Goal: Information Seeking & Learning: Learn about a topic

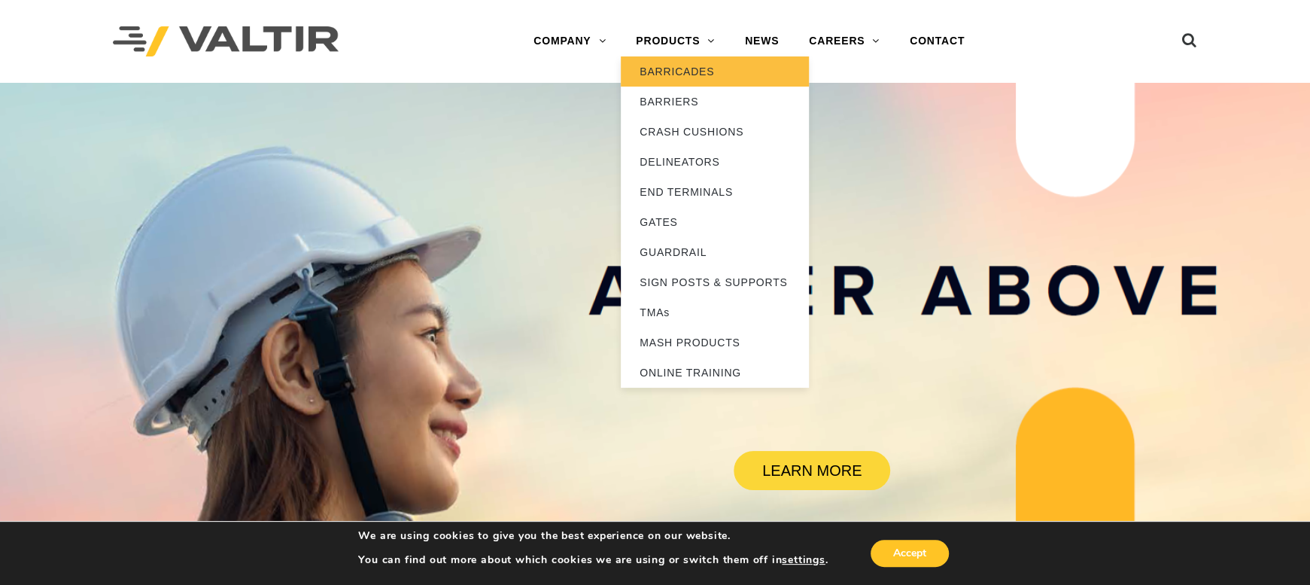
click at [665, 69] on link "BARRICADES" at bounding box center [715, 71] width 188 height 30
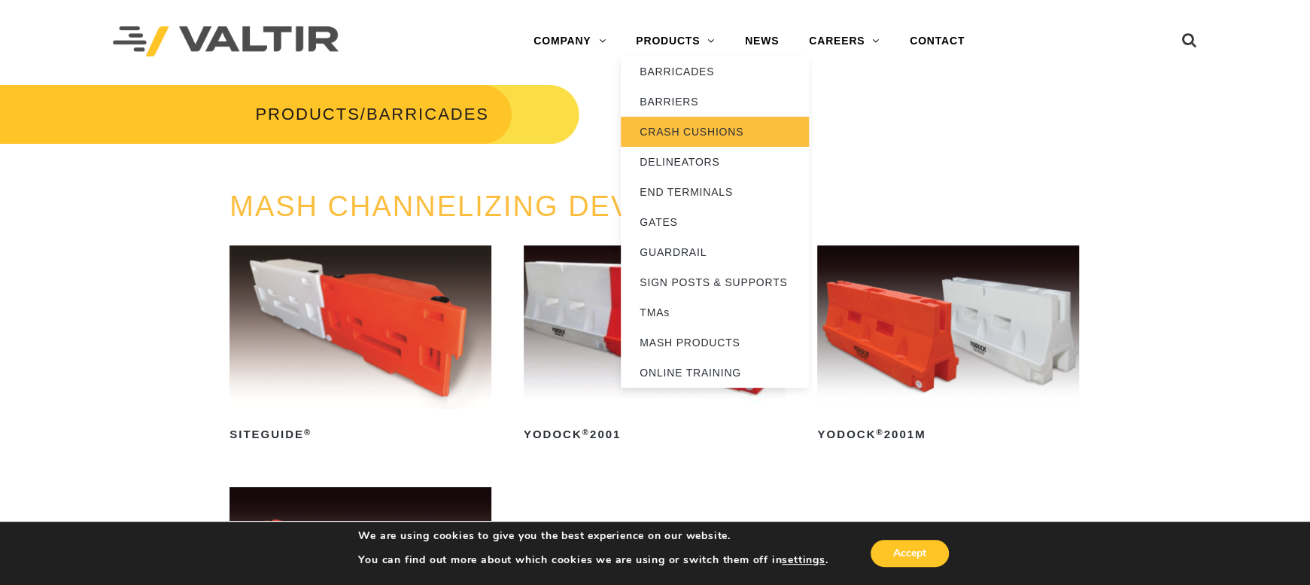
click at [684, 133] on link "CRASH CUSHIONS" at bounding box center [715, 132] width 188 height 30
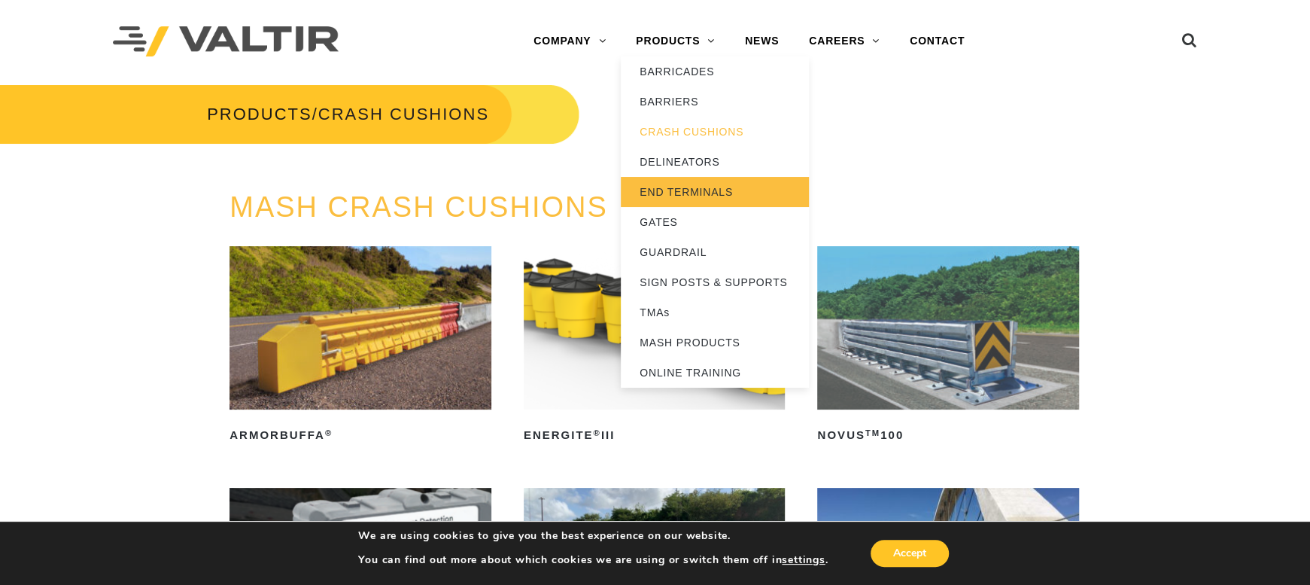
click at [694, 182] on link "END TERMINALS" at bounding box center [715, 192] width 188 height 30
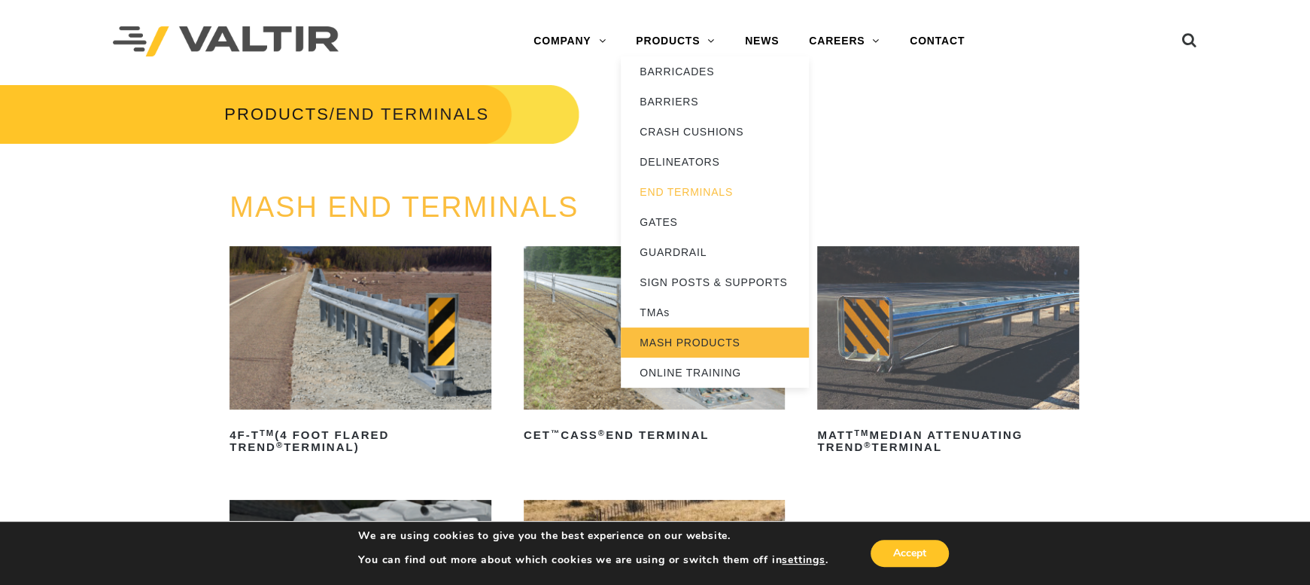
click at [703, 337] on link "MASH PRODUCTS" at bounding box center [715, 342] width 188 height 30
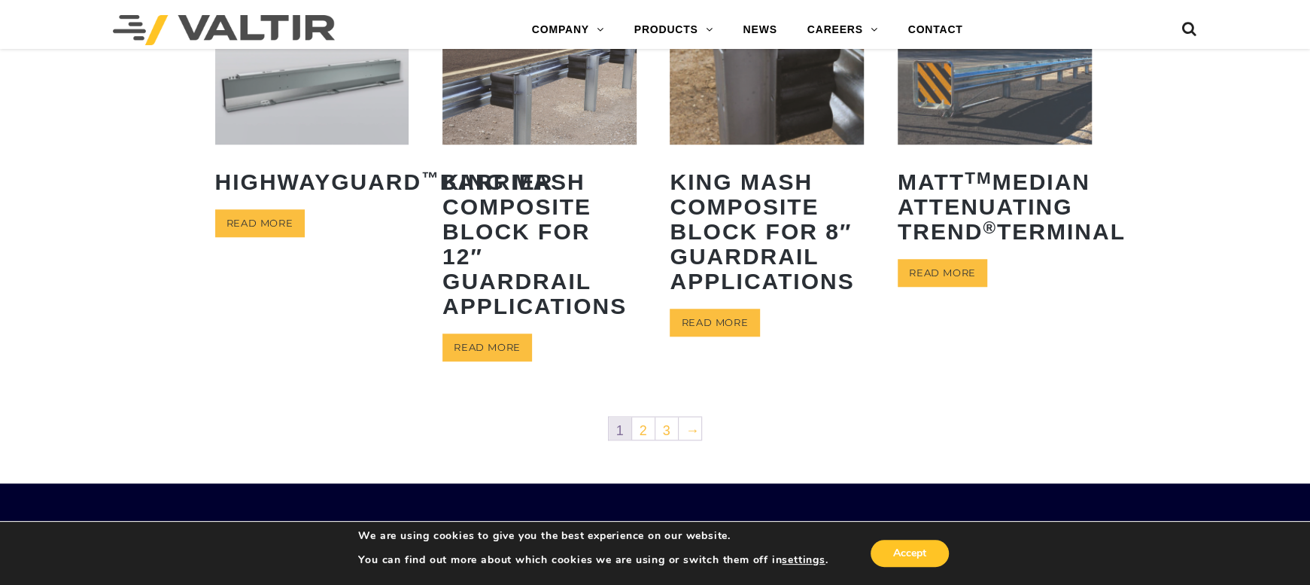
scroll to position [828, 0]
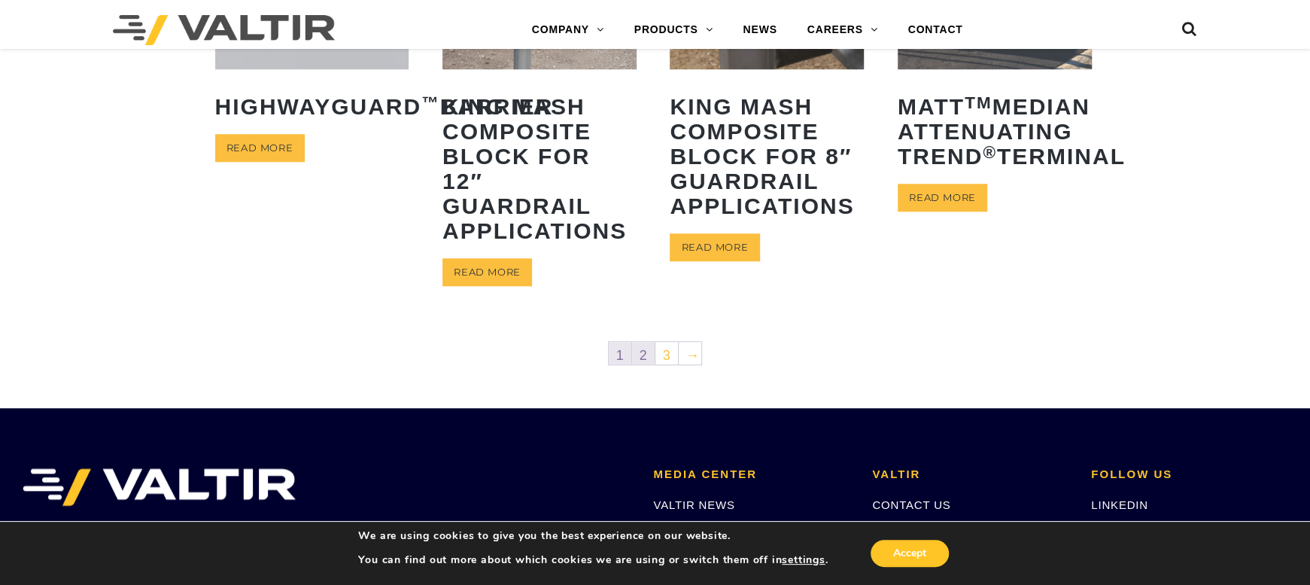
click at [639, 350] on link "2" at bounding box center [643, 353] width 23 height 23
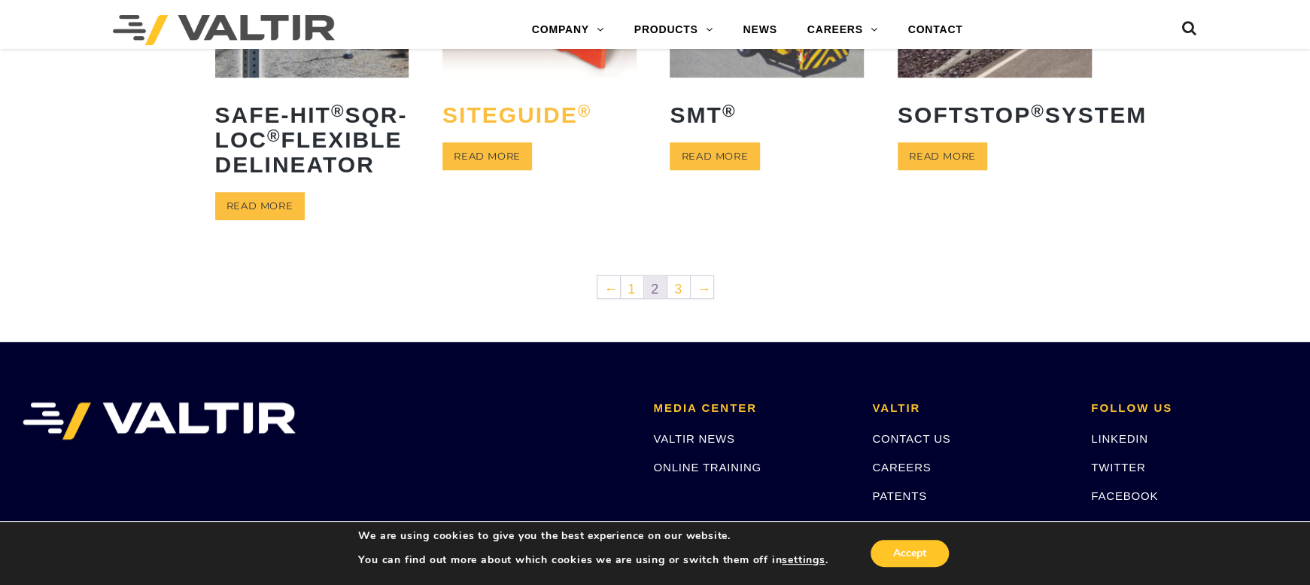
scroll to position [828, 0]
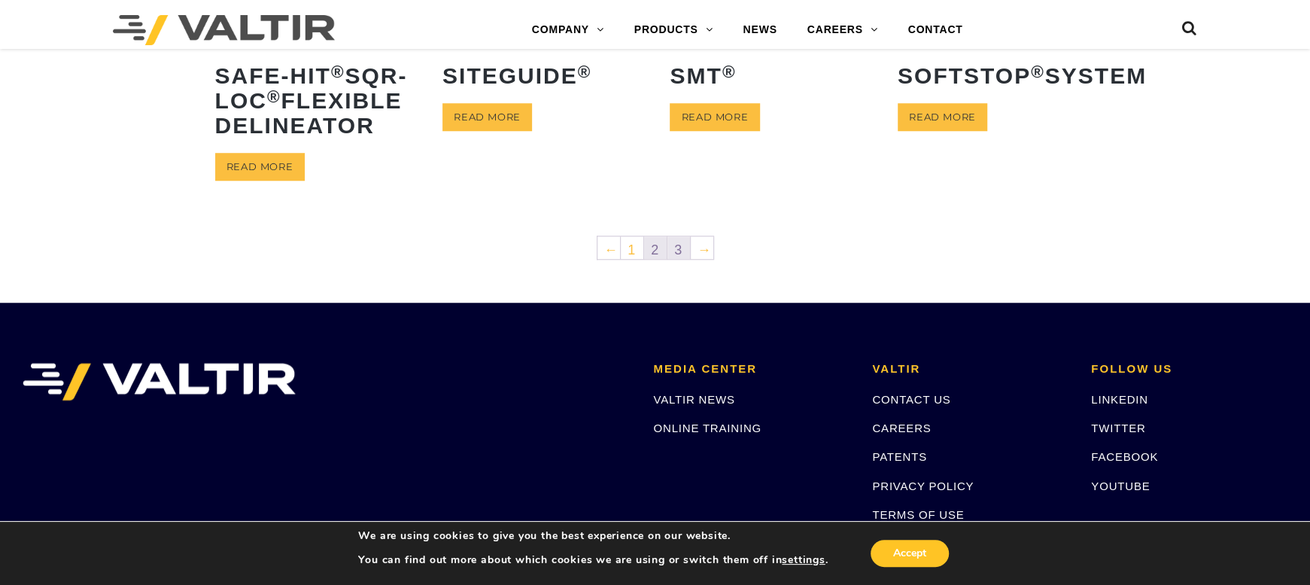
click at [677, 259] on link "3" at bounding box center [678, 247] width 23 height 23
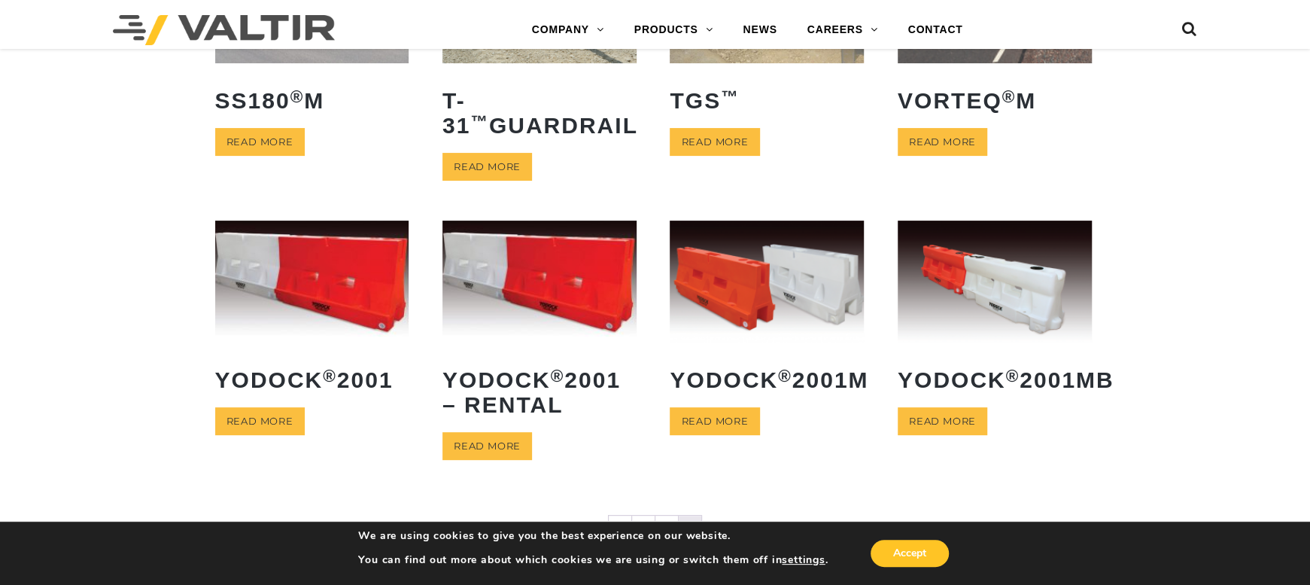
scroll to position [376, 0]
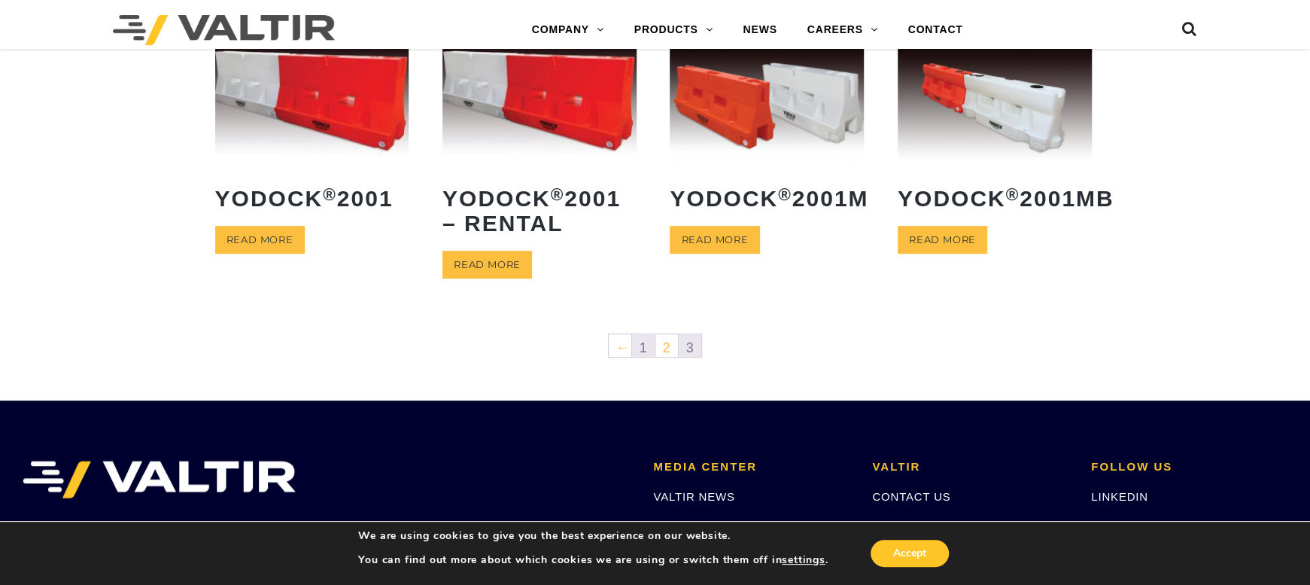
click at [641, 344] on link "1" at bounding box center [643, 345] width 23 height 23
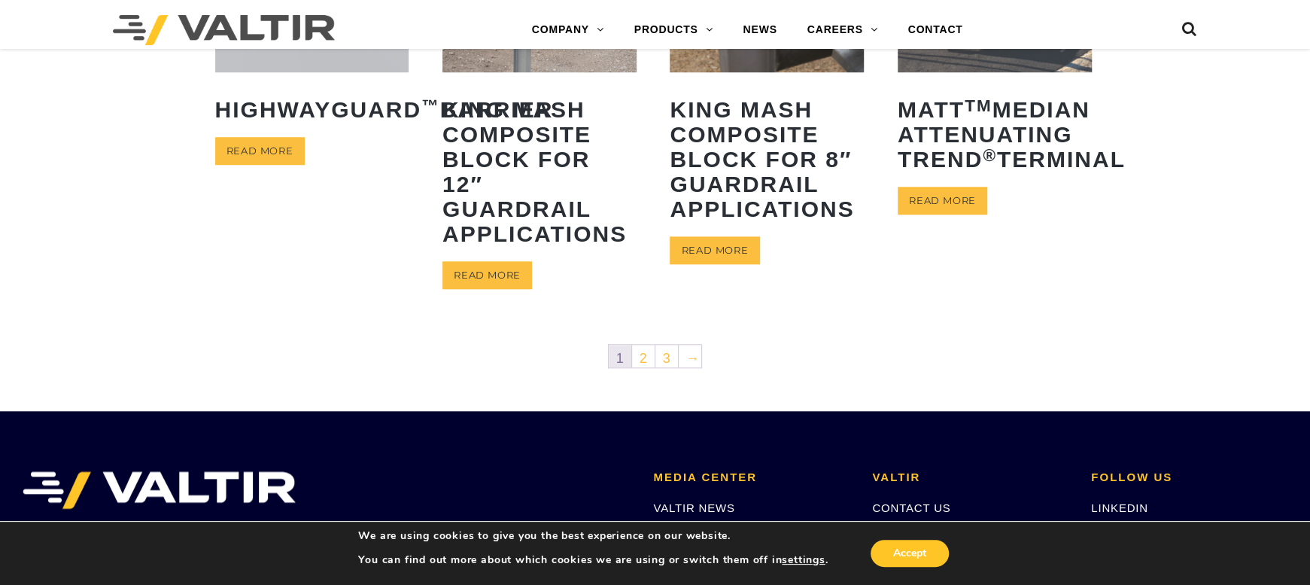
scroll to position [828, 0]
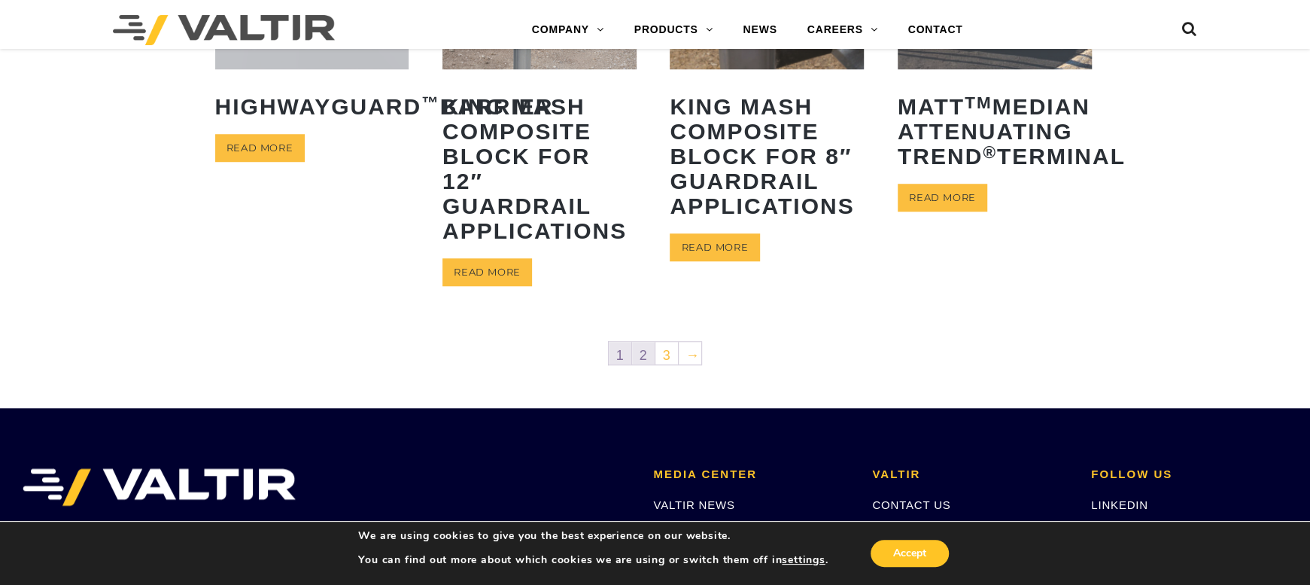
click at [649, 352] on link "2" at bounding box center [643, 353] width 23 height 23
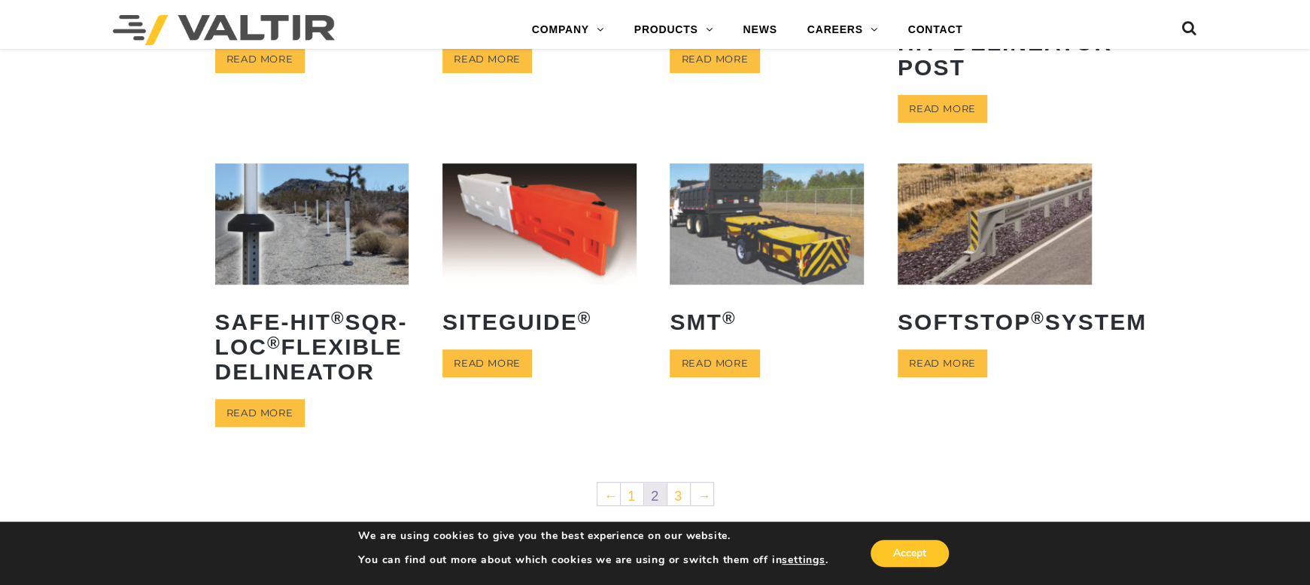
scroll to position [527, 0]
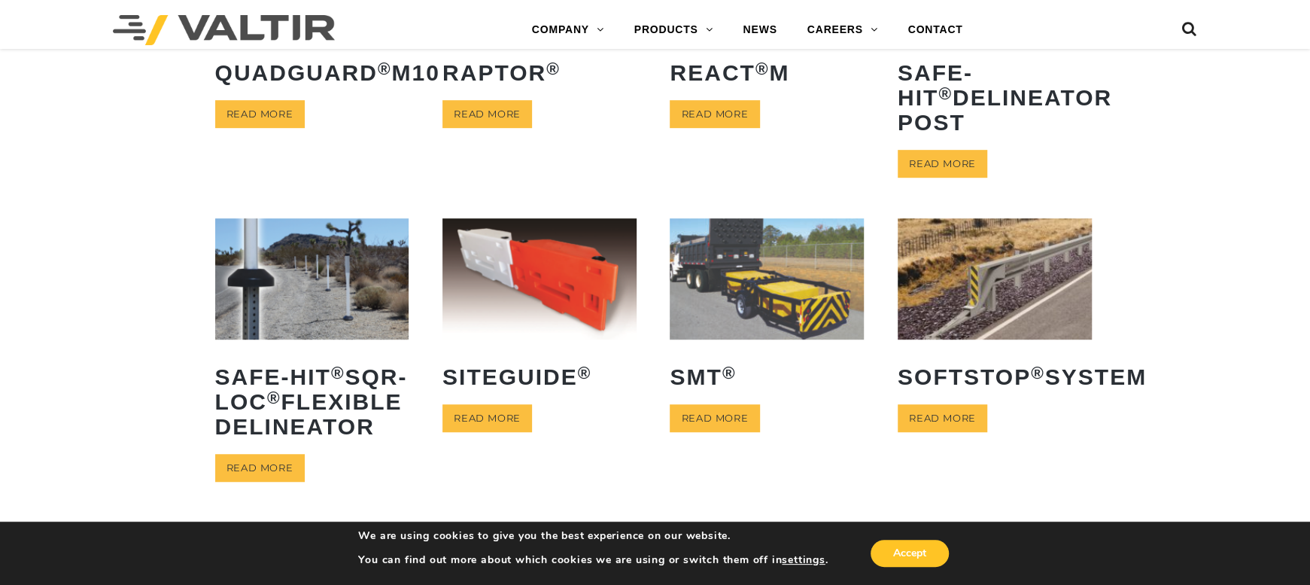
click at [1242, 249] on div "**********" at bounding box center [655, 72] width 1310 height 987
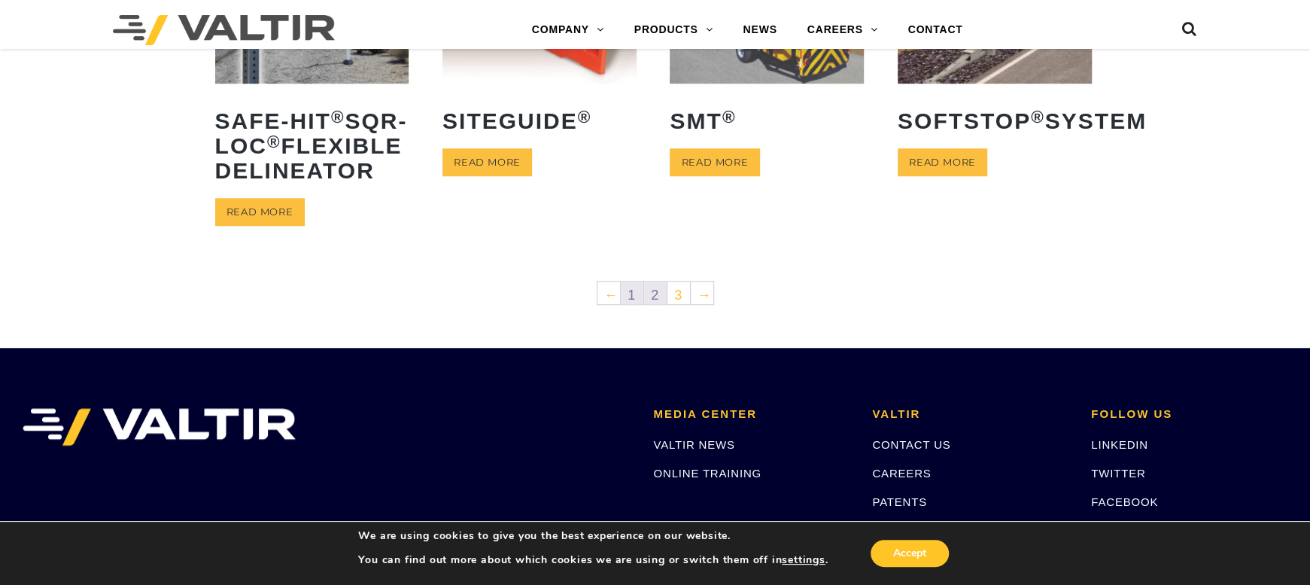
scroll to position [828, 0]
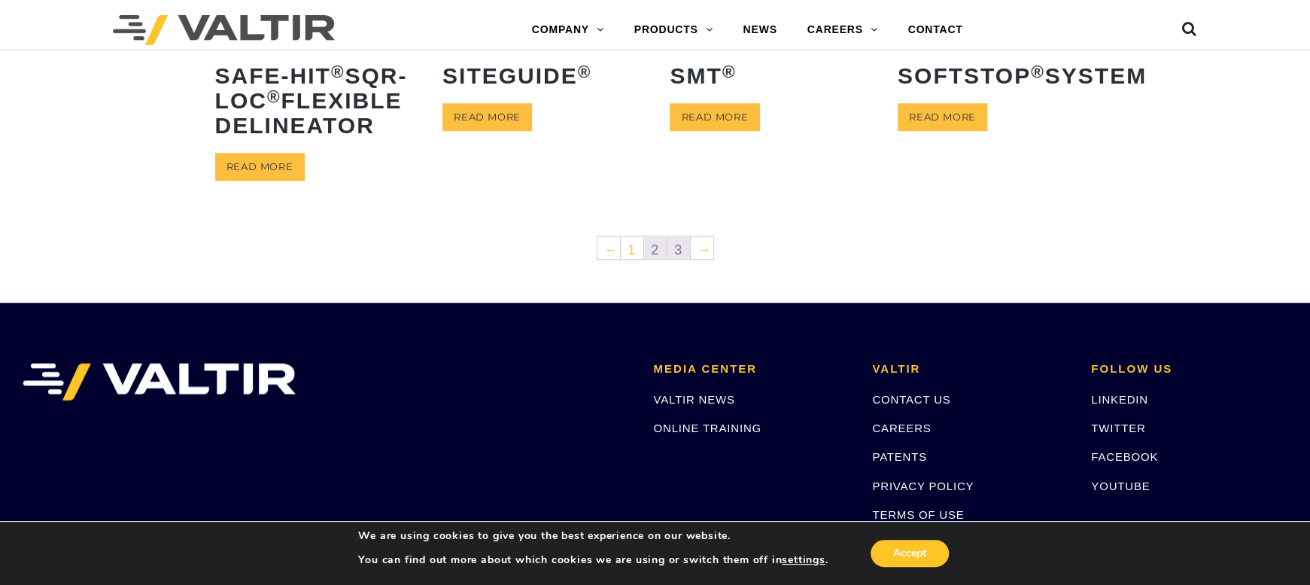
click at [680, 259] on link "3" at bounding box center [678, 247] width 23 height 23
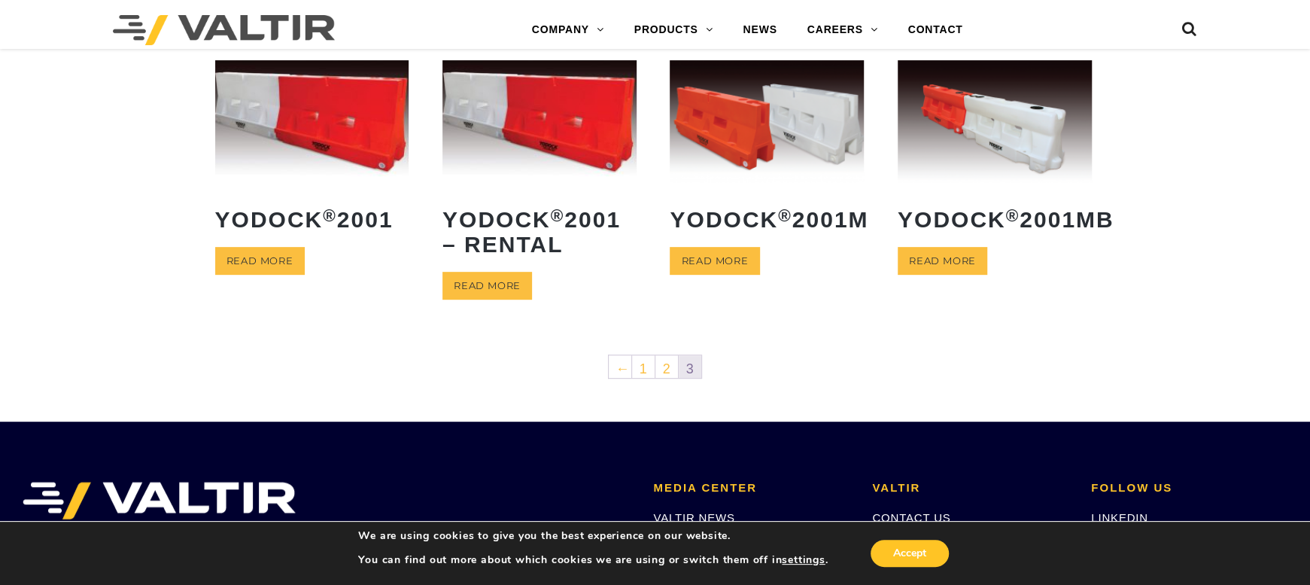
scroll to position [376, 0]
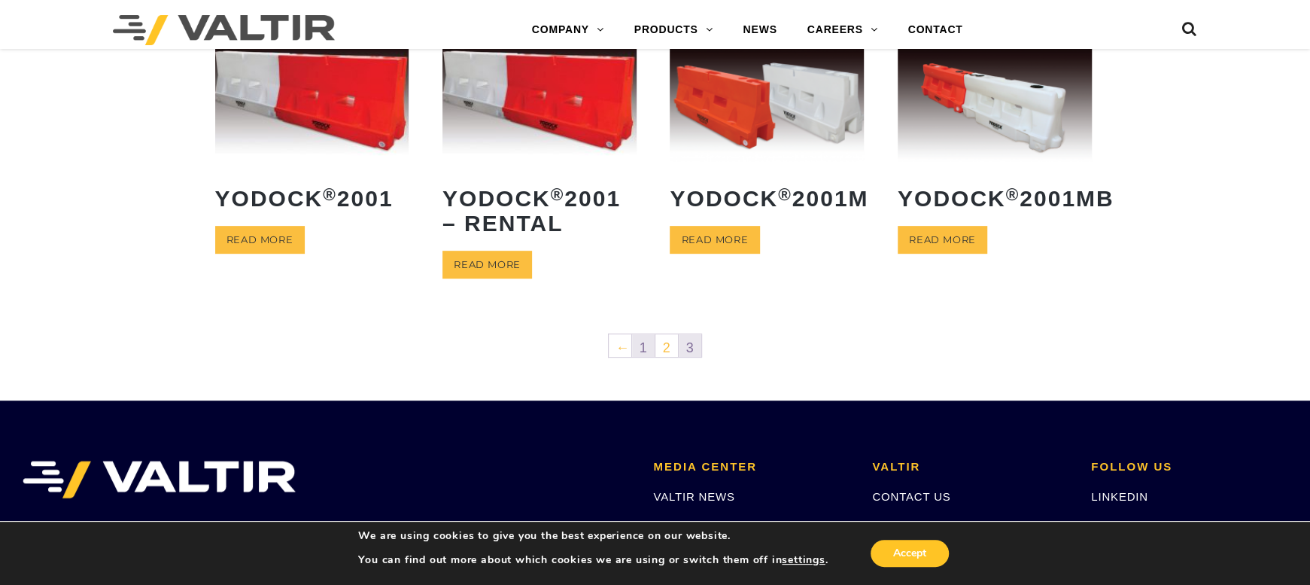
click at [646, 343] on link "1" at bounding box center [643, 345] width 23 height 23
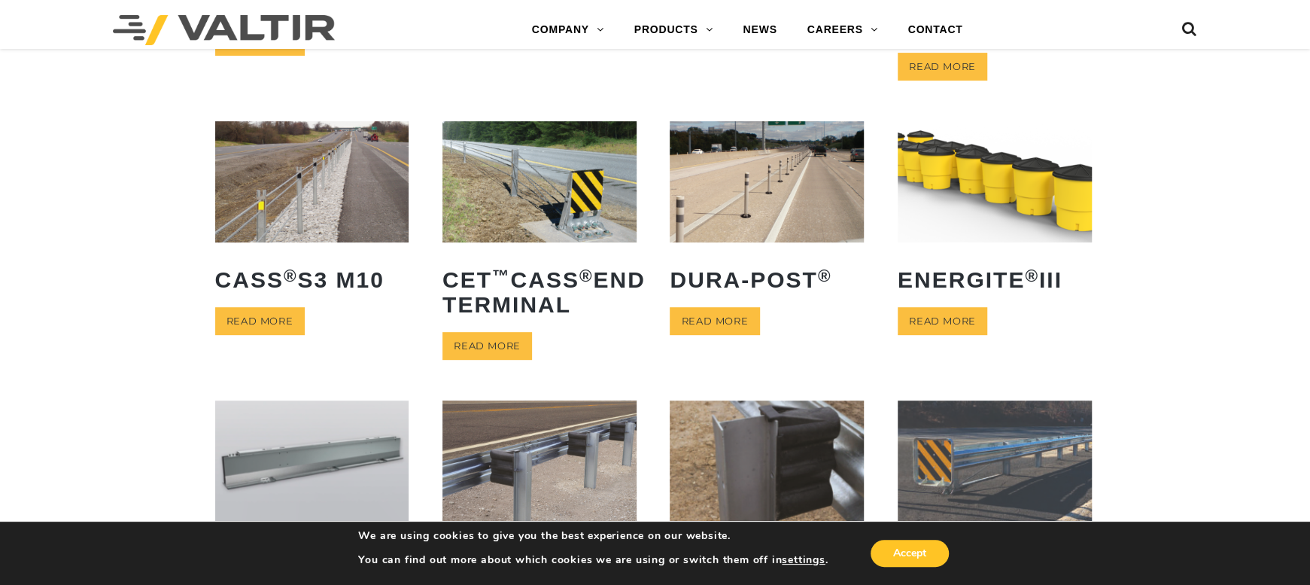
scroll to position [376, 0]
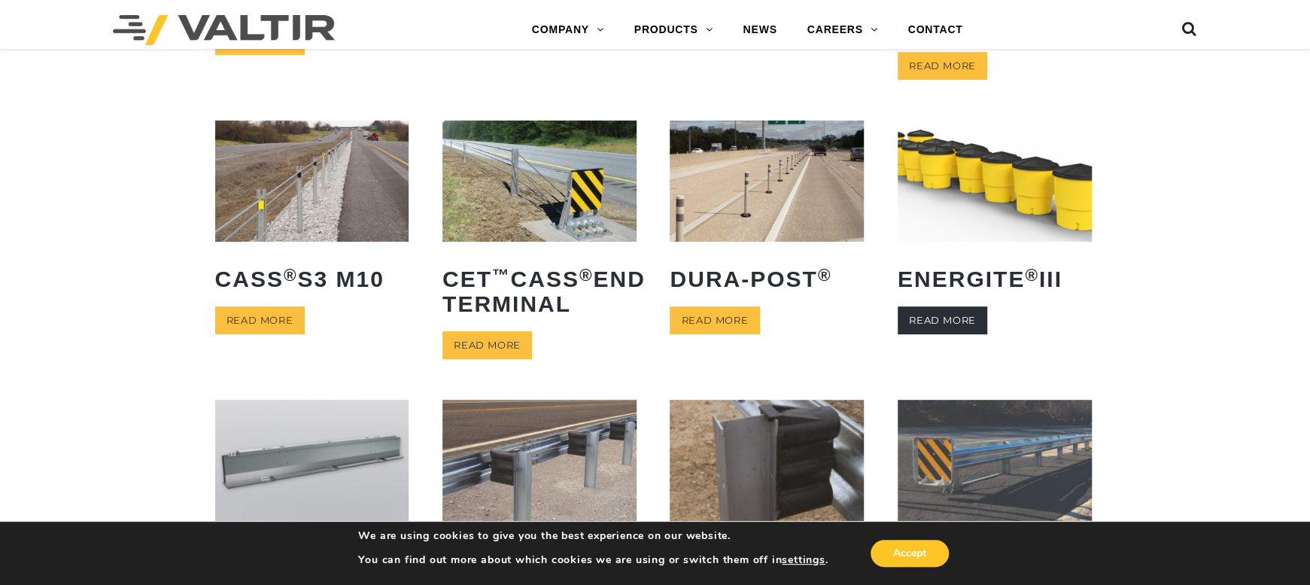
click at [972, 315] on link "Read more" at bounding box center [943, 320] width 90 height 28
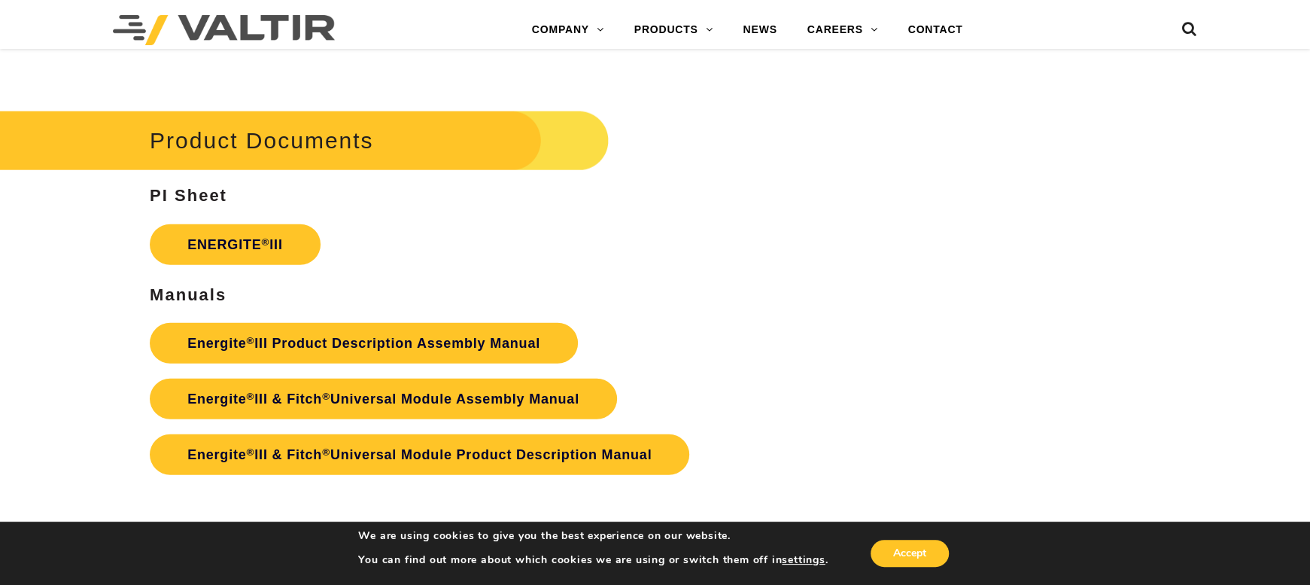
scroll to position [2558, 0]
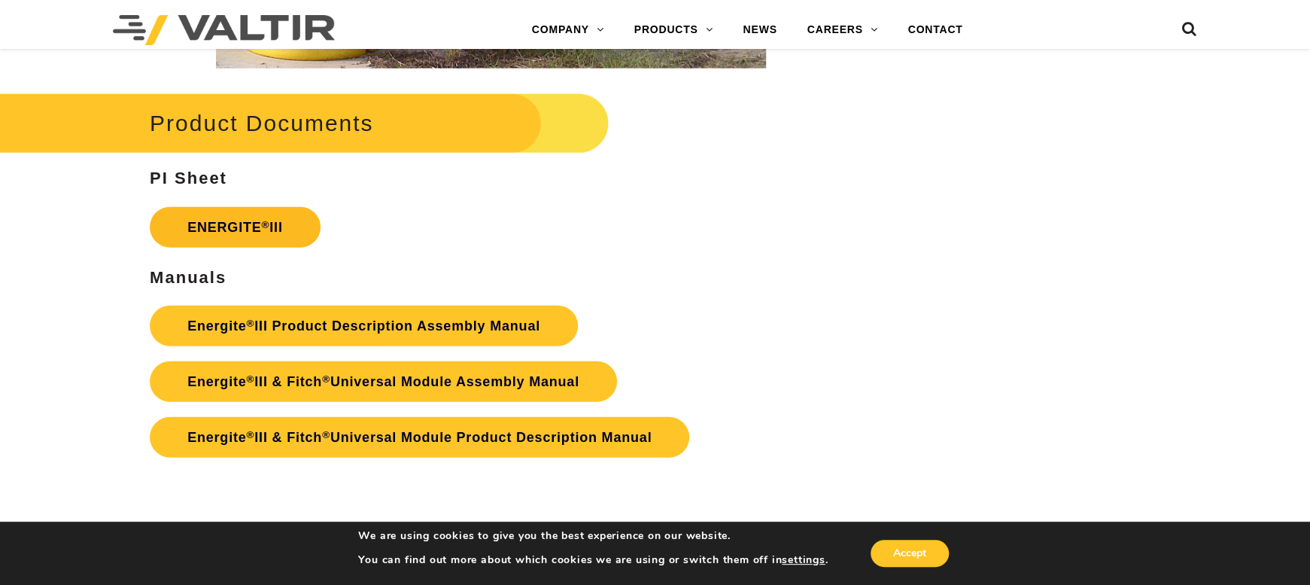
click at [295, 222] on link "ENERGITE ® III" at bounding box center [235, 227] width 171 height 41
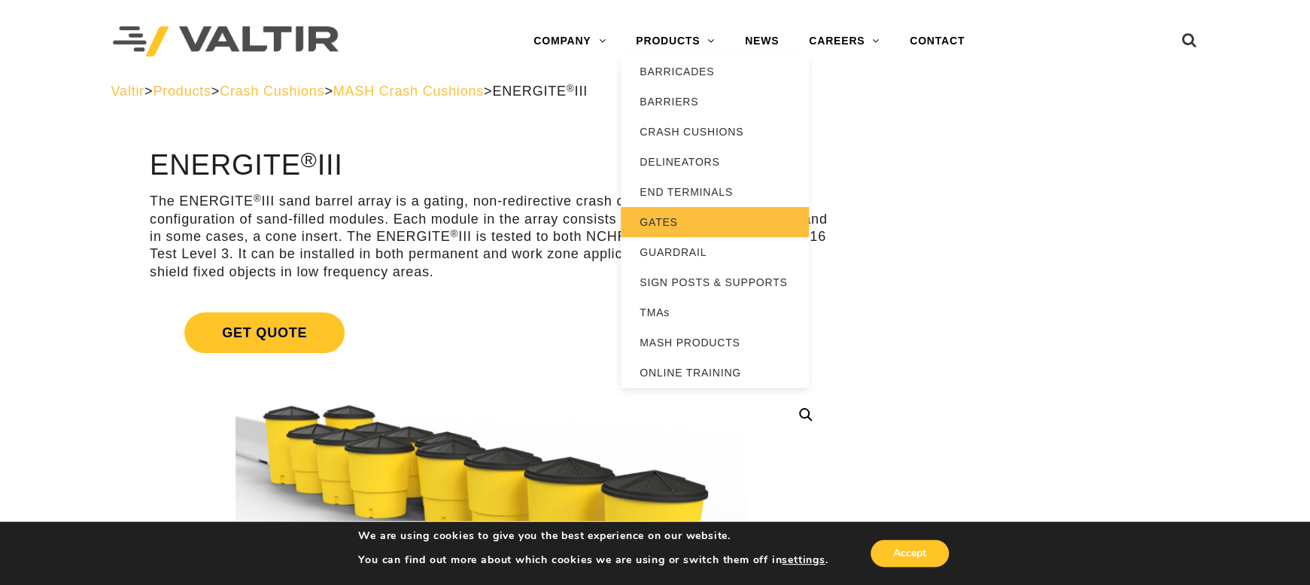
click at [656, 222] on link "GATES" at bounding box center [715, 222] width 188 height 30
